Goal: Transaction & Acquisition: Book appointment/travel/reservation

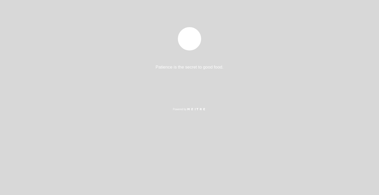
select select "pt"
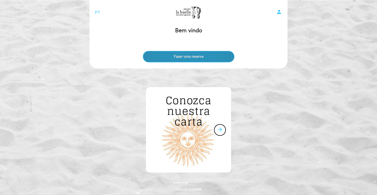
click at [167, 57] on button "Fazer uma reserva" at bounding box center [189, 56] width 92 height 11
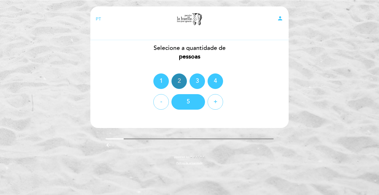
click at [180, 78] on div "2" at bounding box center [178, 80] width 15 height 15
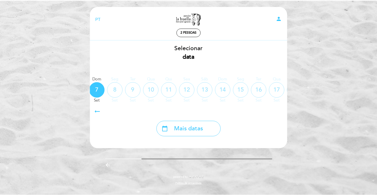
scroll to position [0, 152]
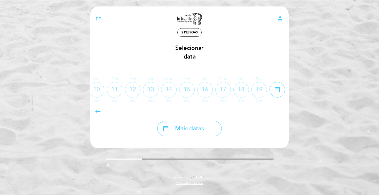
click at [209, 87] on div "16" at bounding box center [204, 89] width 15 height 15
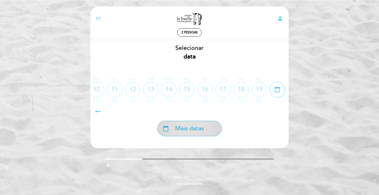
click at [192, 124] on div "calendar_today Mais datas" at bounding box center [189, 128] width 65 height 15
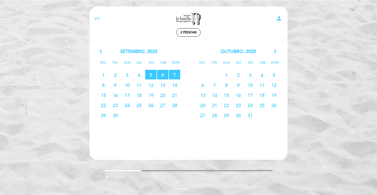
click at [152, 87] on span "12" at bounding box center [150, 85] width 11 height 10
click at [150, 96] on span "19" at bounding box center [150, 95] width 11 height 10
click at [102, 50] on icon "arrow_back_ios" at bounding box center [102, 51] width 5 height 7
click at [101, 54] on icon "arrow_back_ios" at bounding box center [102, 51] width 5 height 7
click at [142, 86] on span "11" at bounding box center [138, 85] width 11 height 10
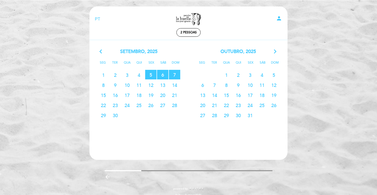
click at [150, 85] on span "12" at bounding box center [150, 85] width 11 height 10
click at [176, 84] on span "14" at bounding box center [174, 85] width 11 height 10
click at [272, 52] on div "outubro, 2025 arrow_forward_ios" at bounding box center [238, 51] width 99 height 7
click at [274, 52] on icon "arrow_forward_ios" at bounding box center [275, 51] width 5 height 7
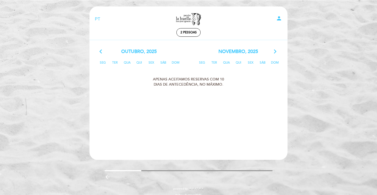
click at [100, 53] on icon "arrow_back_ios" at bounding box center [102, 51] width 5 height 7
